Goal: Check status

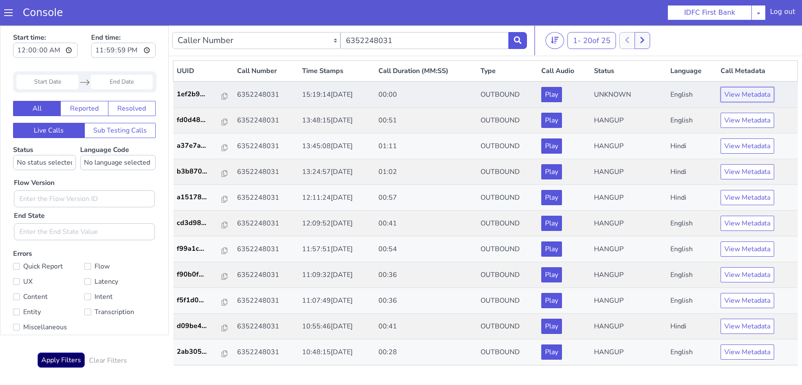
click at [754, 92] on button "View Metadata" at bounding box center [748, 94] width 54 height 15
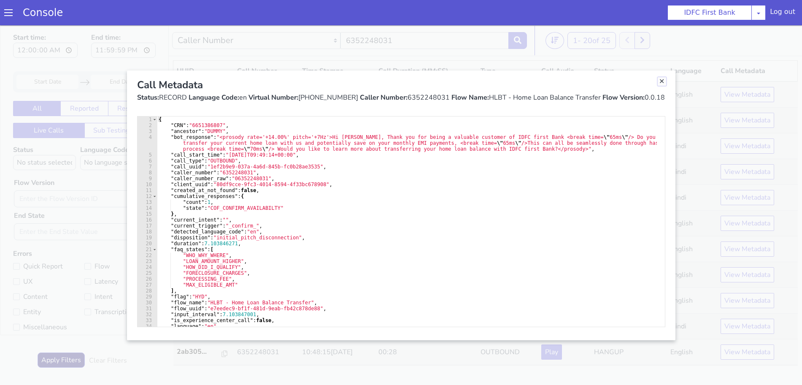
click at [664, 82] on link "Close" at bounding box center [662, 81] width 8 height 8
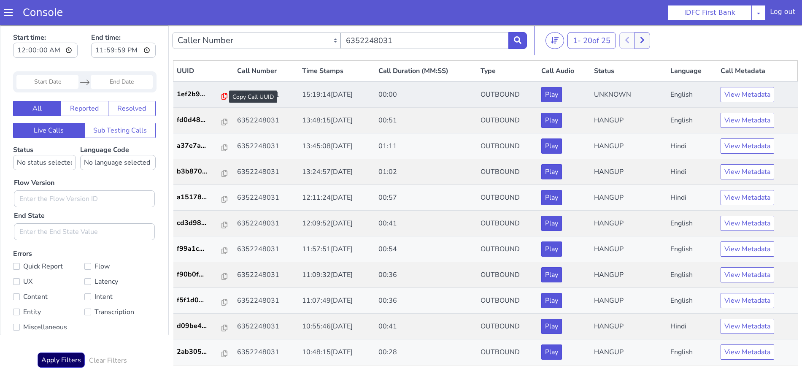
click at [222, 97] on icon at bounding box center [225, 96] width 6 height 7
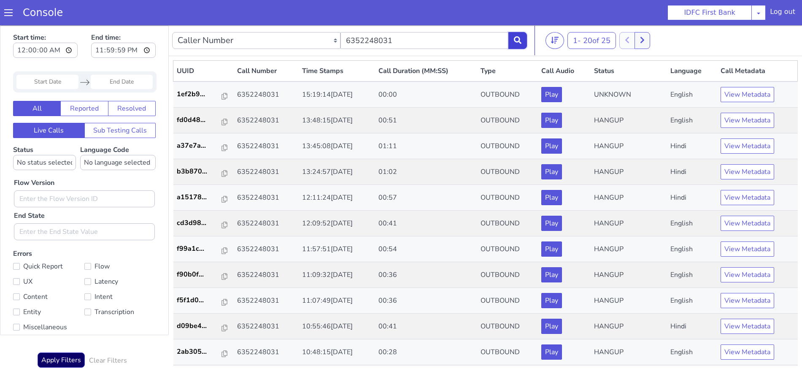
click at [519, 40] on icon at bounding box center [518, 40] width 8 height 8
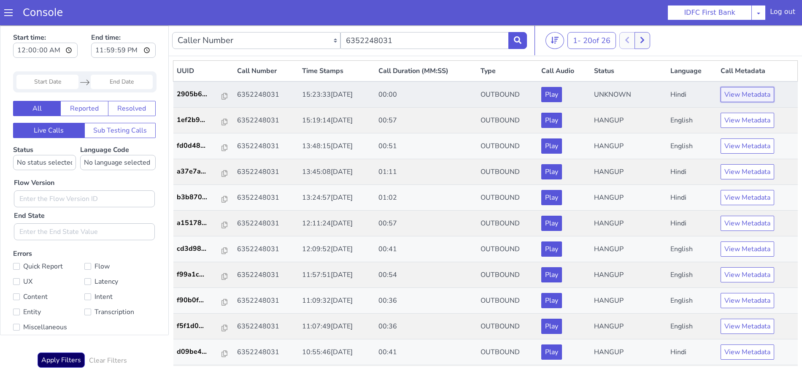
click at [738, 93] on button "View Metadata" at bounding box center [748, 94] width 54 height 15
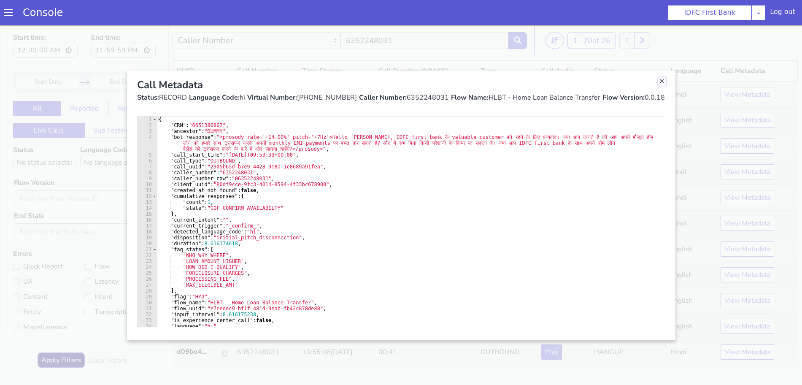
click at [662, 81] on link "Close" at bounding box center [662, 81] width 8 height 8
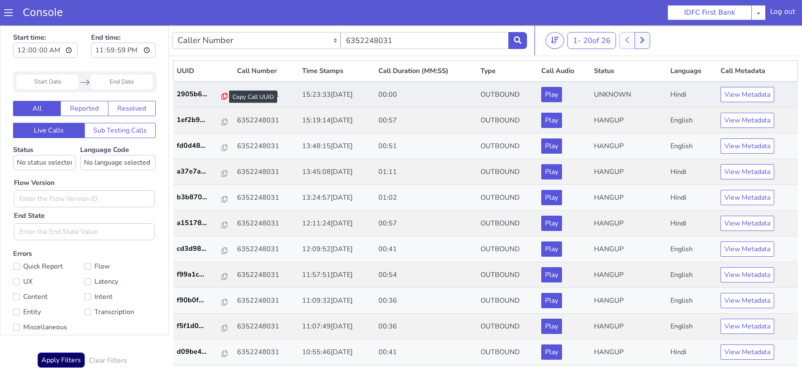
click at [222, 97] on icon at bounding box center [225, 96] width 6 height 7
